Goal: Navigation & Orientation: Find specific page/section

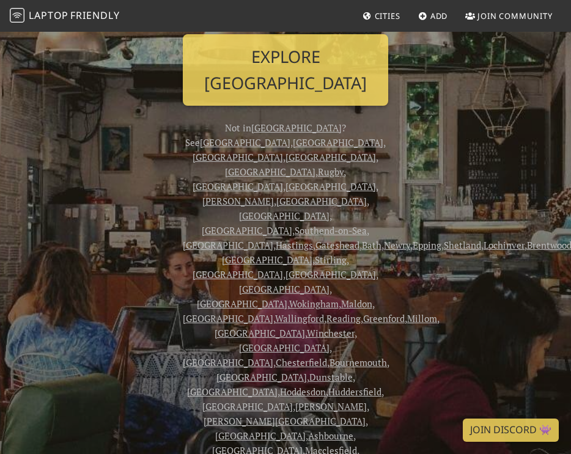
scroll to position [181, 0]
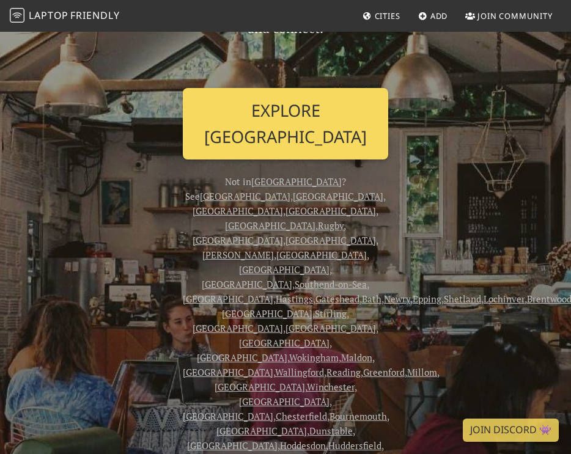
click at [304, 115] on link "Explore [GEOGRAPHIC_DATA]" at bounding box center [285, 124] width 205 height 72
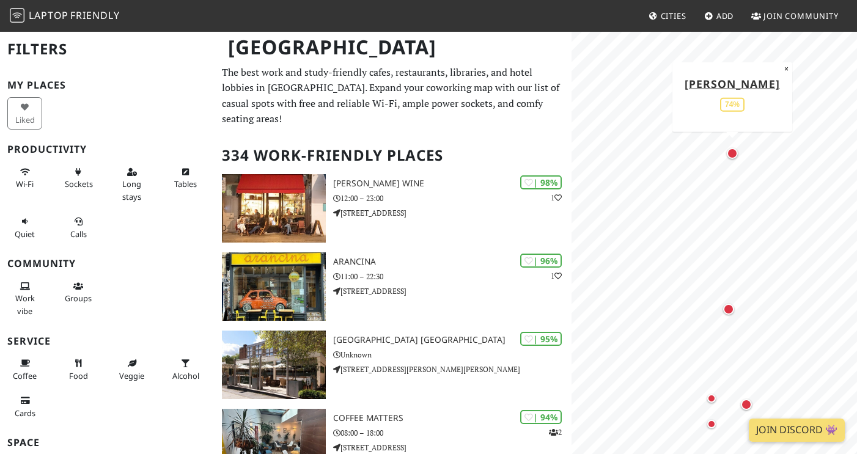
click at [731, 149] on div "Map marker" at bounding box center [732, 153] width 11 height 11
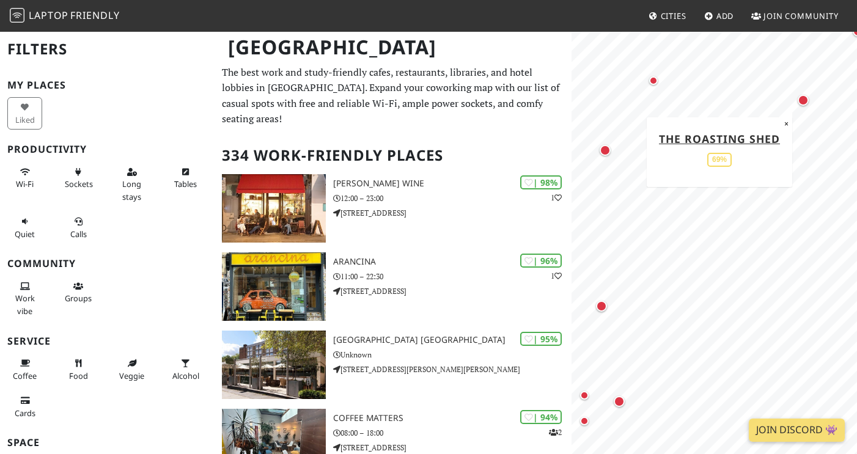
click at [804, 99] on div "Map marker" at bounding box center [803, 100] width 11 height 11
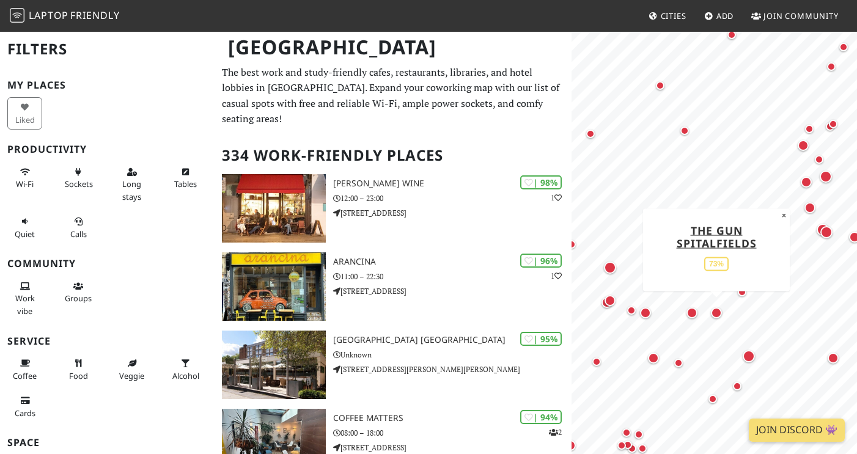
click at [715, 311] on div "Map marker" at bounding box center [716, 312] width 11 height 11
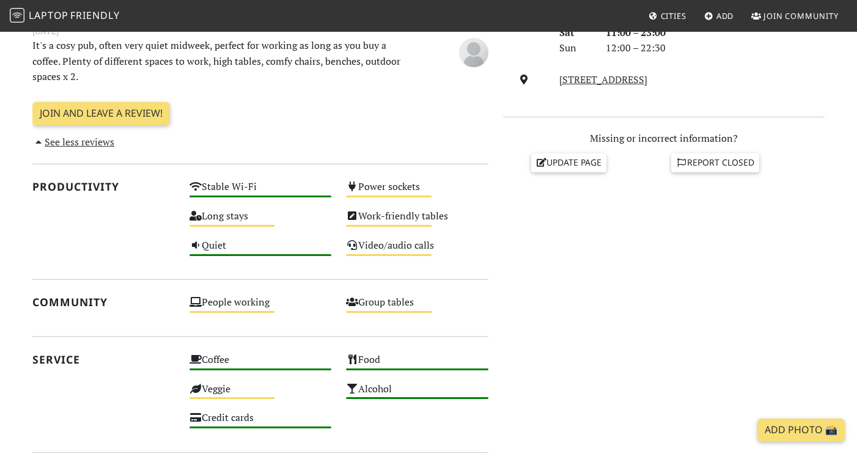
scroll to position [509, 0]
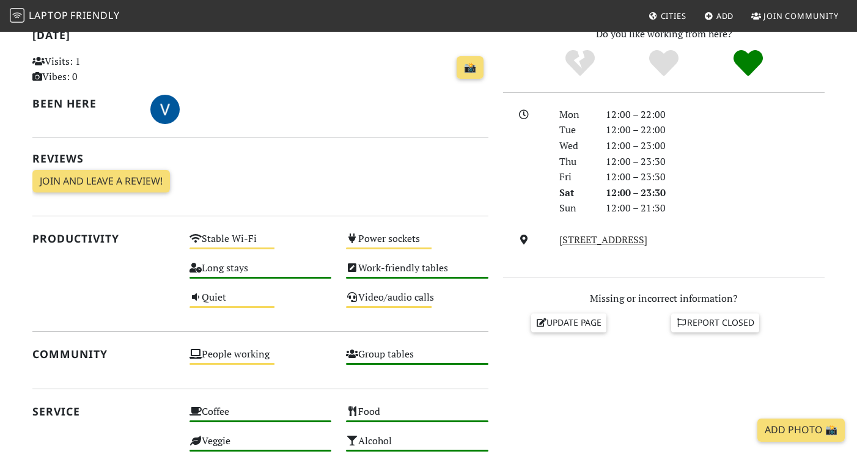
scroll to position [298, 0]
